Goal: Transaction & Acquisition: Subscribe to service/newsletter

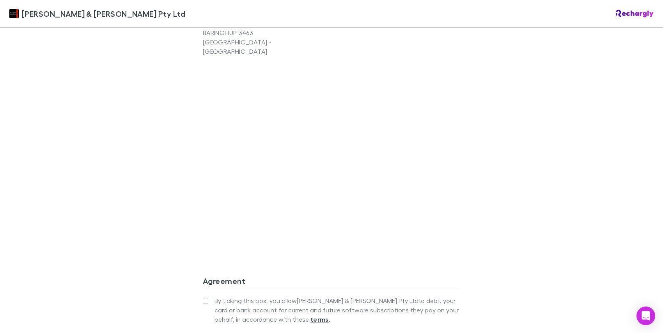
scroll to position [624, 0]
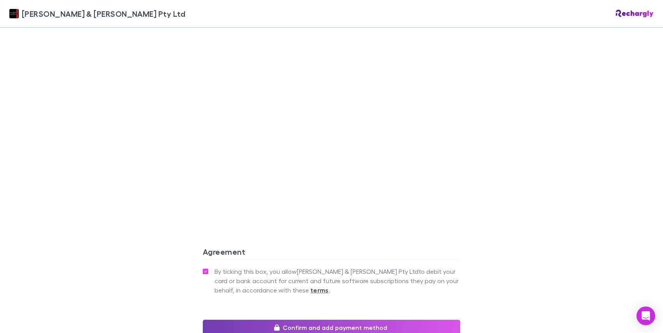
click at [338, 320] on button "Confirm and add payment method" at bounding box center [331, 328] width 257 height 16
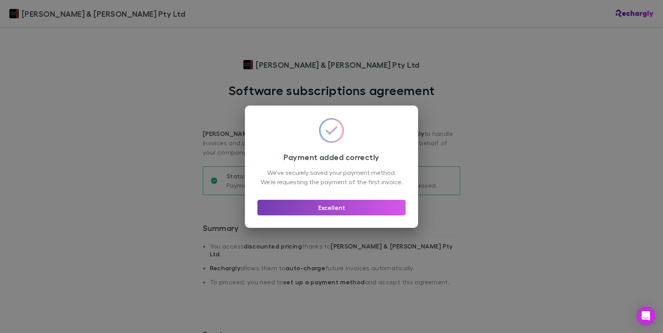
click at [327, 210] on button "Excellent" at bounding box center [331, 208] width 148 height 16
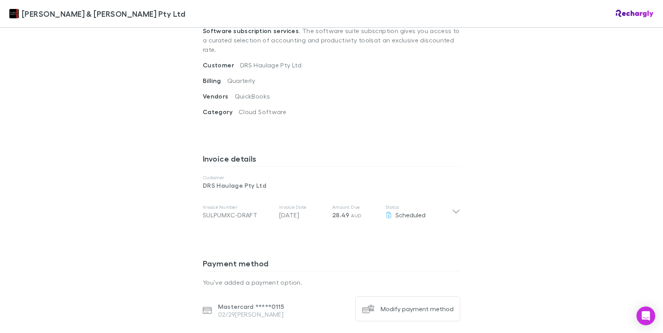
scroll to position [320, 0]
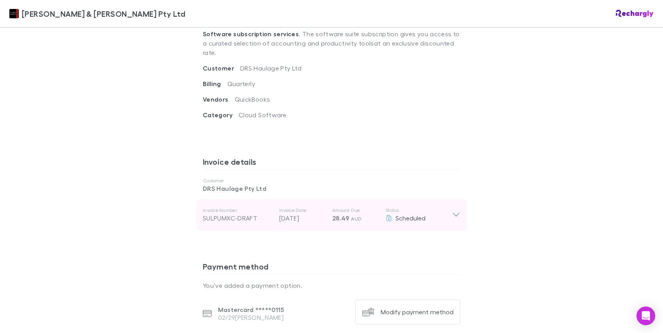
click at [453, 213] on icon at bounding box center [456, 215] width 7 height 4
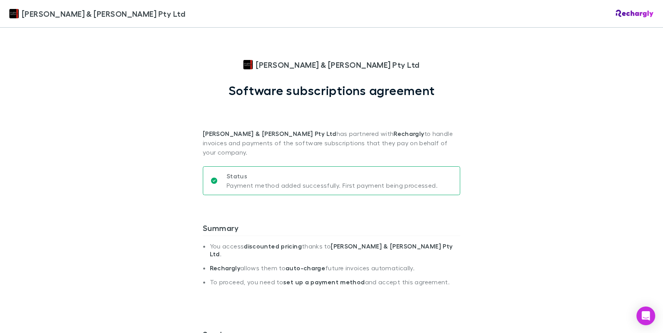
scroll to position [0, 0]
